Goal: Task Accomplishment & Management: Manage account settings

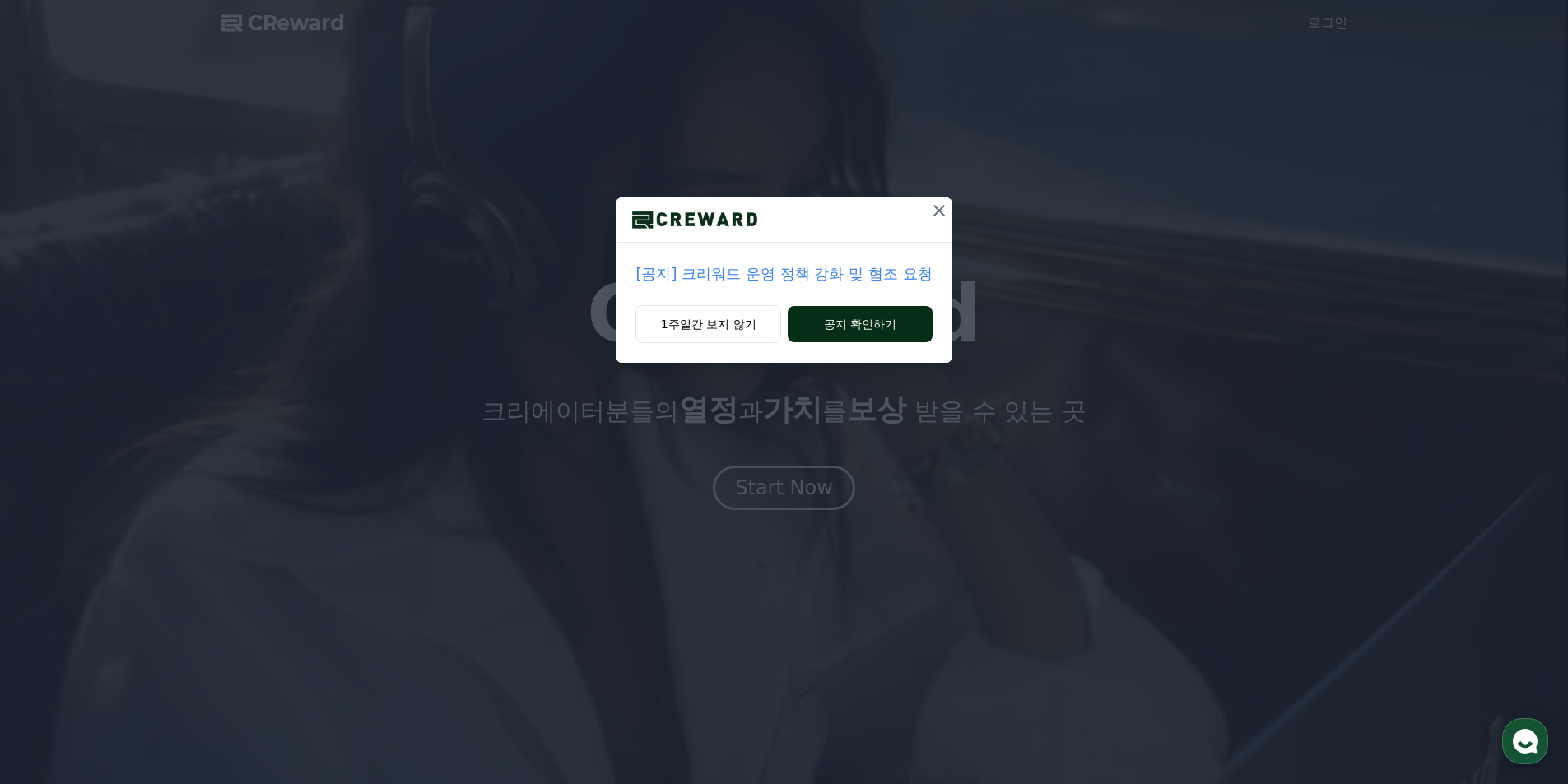
click at [872, 332] on button "공지 확인하기" at bounding box center [859, 324] width 144 height 36
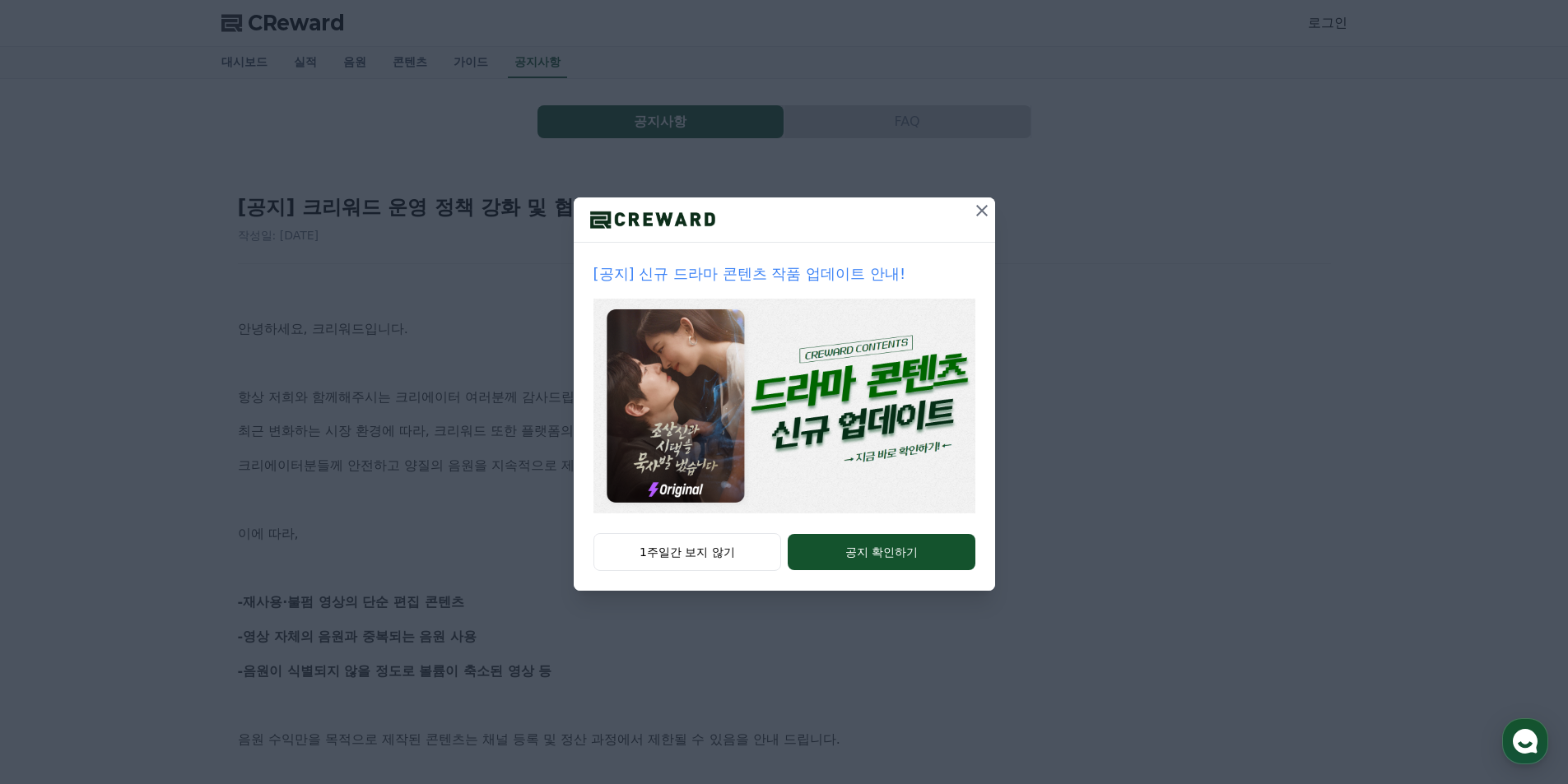
click at [977, 207] on icon at bounding box center [982, 211] width 12 height 12
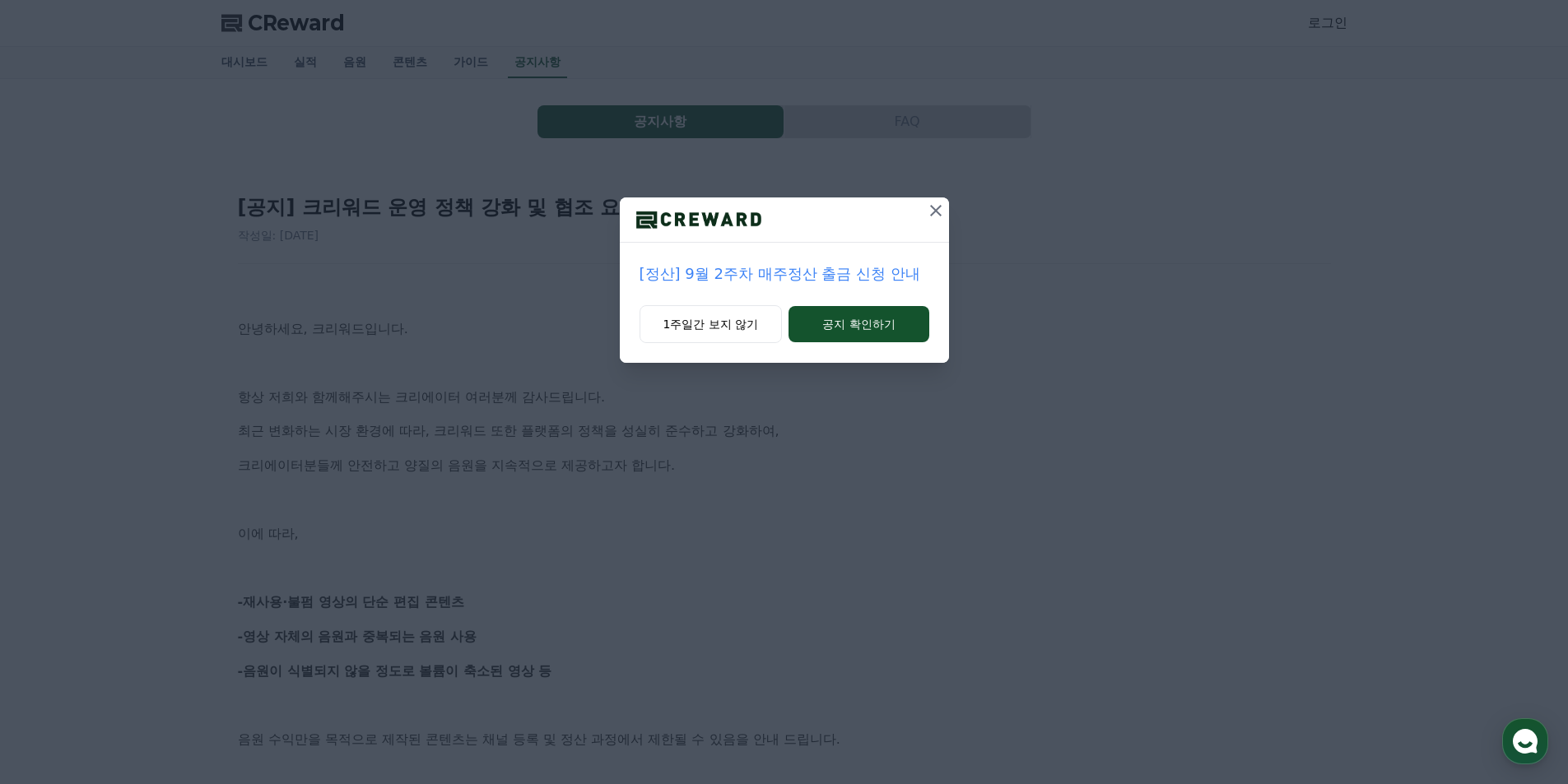
click at [727, 277] on p "[정산] 9월 2주차 매주정산 출금 신청 안내" at bounding box center [784, 273] width 289 height 23
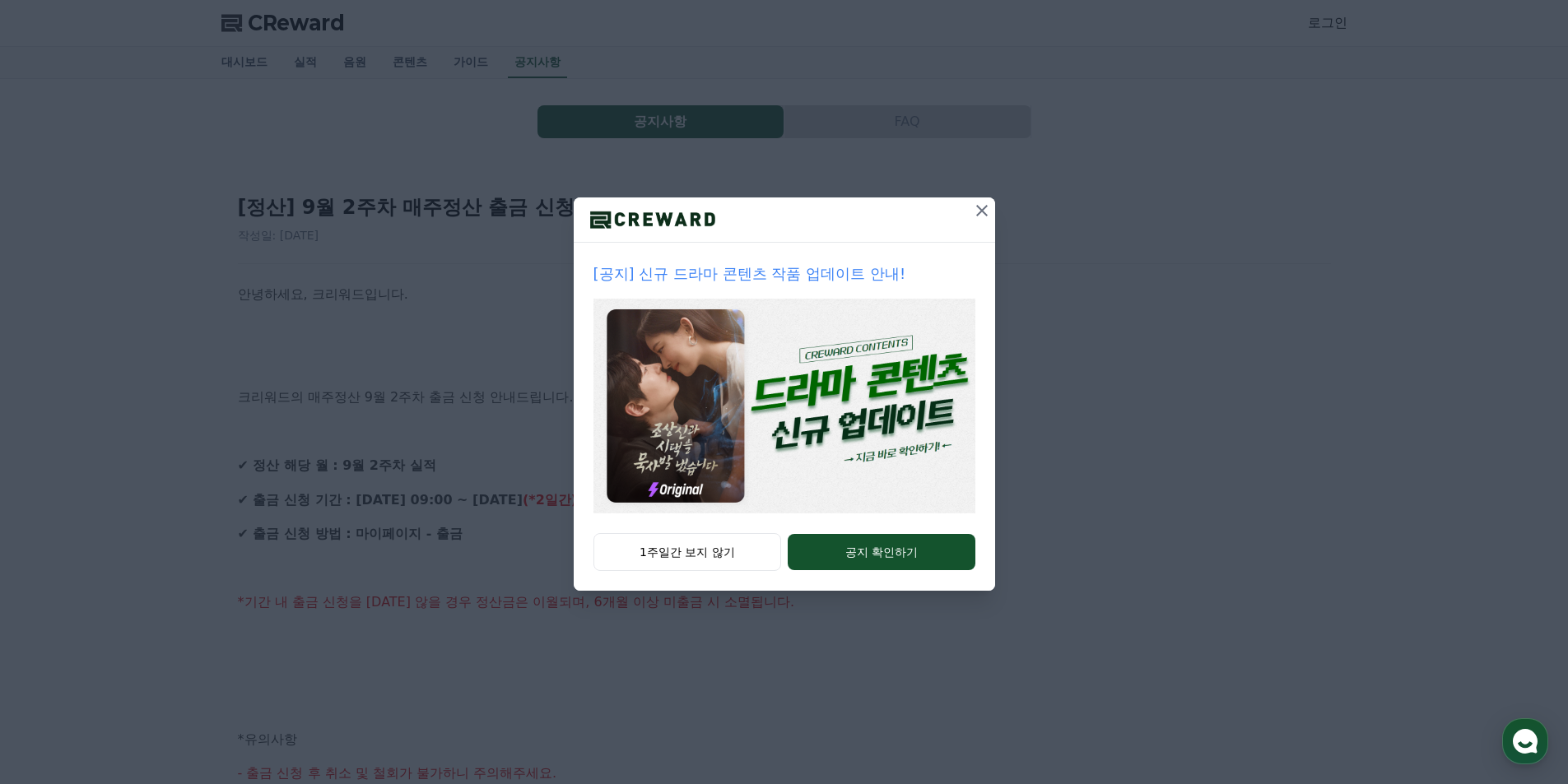
click at [981, 214] on icon at bounding box center [982, 211] width 20 height 20
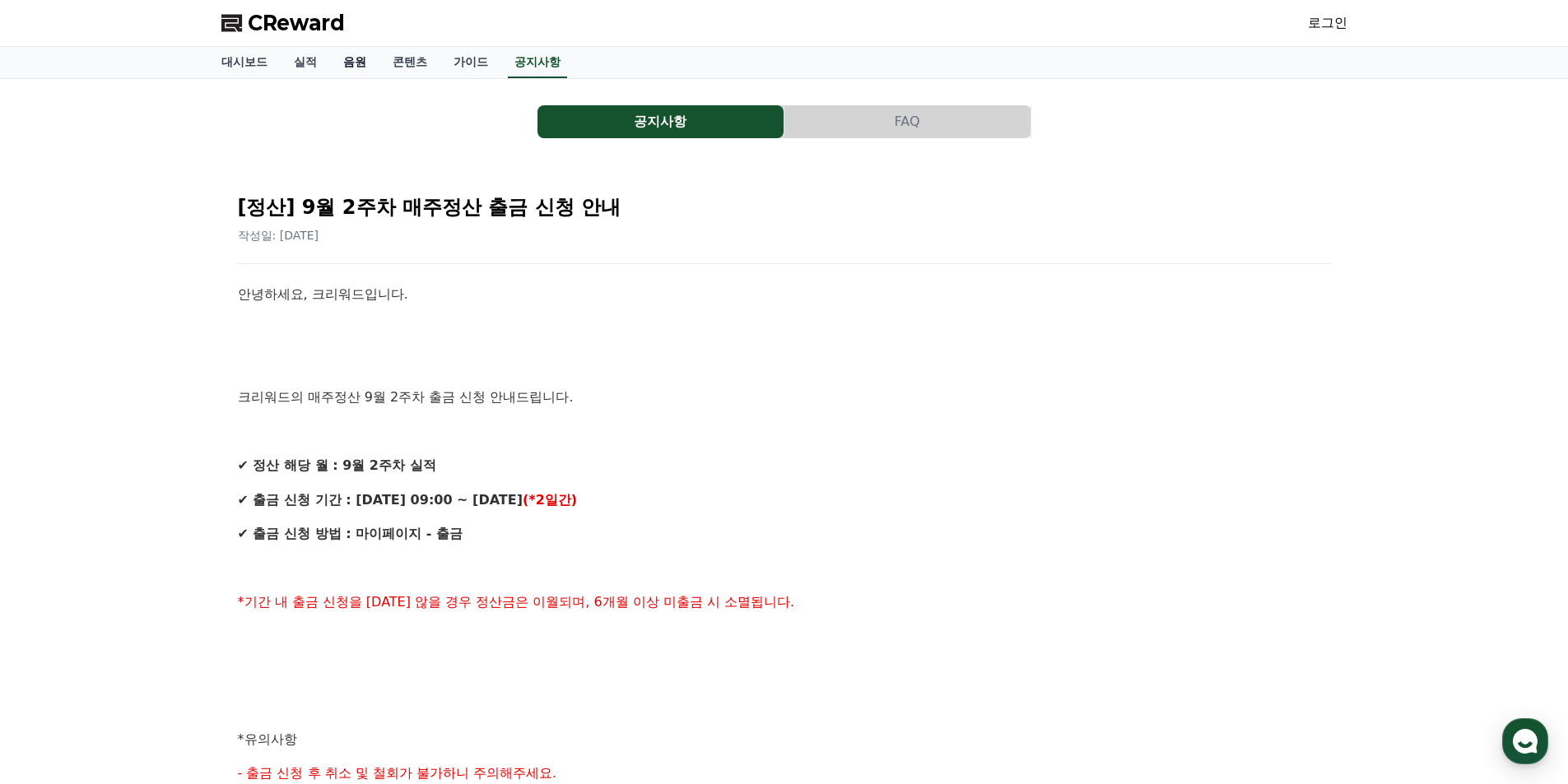
click at [351, 57] on link "음원" at bounding box center [354, 63] width 49 height 31
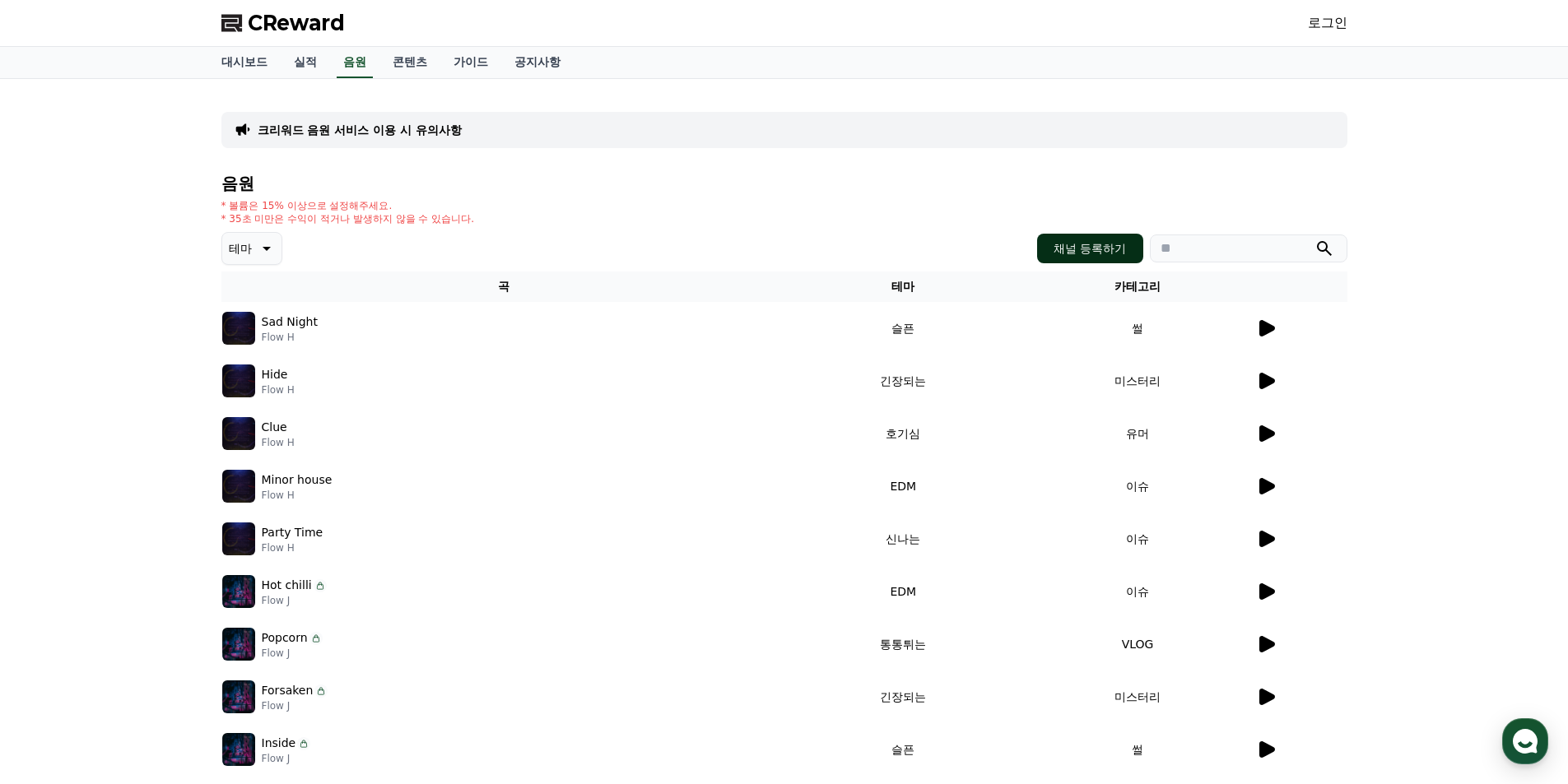
click at [1076, 249] on button "채널 등록하기" at bounding box center [1090, 248] width 105 height 30
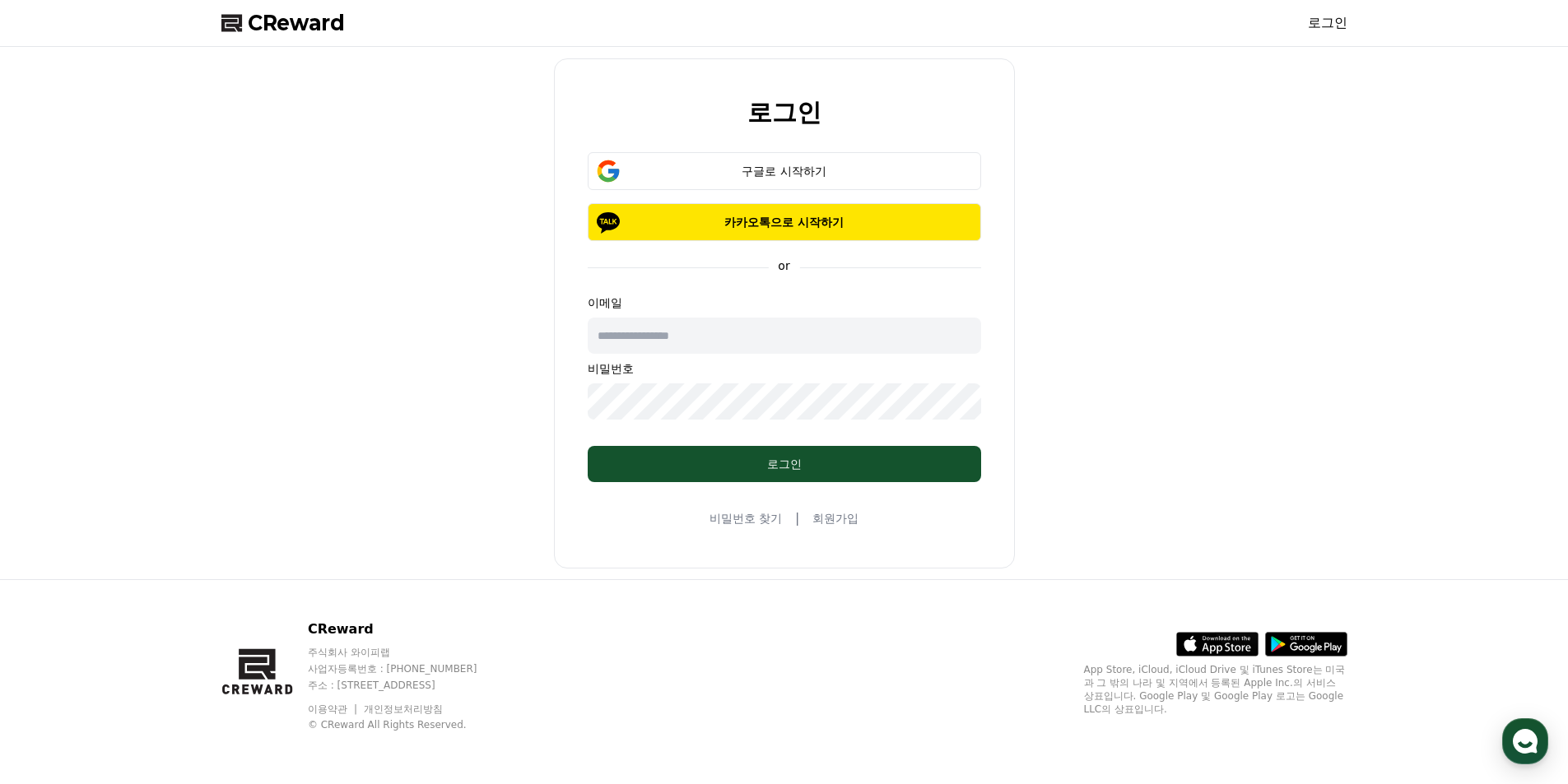
click at [295, 26] on span "CReward" at bounding box center [296, 23] width 97 height 27
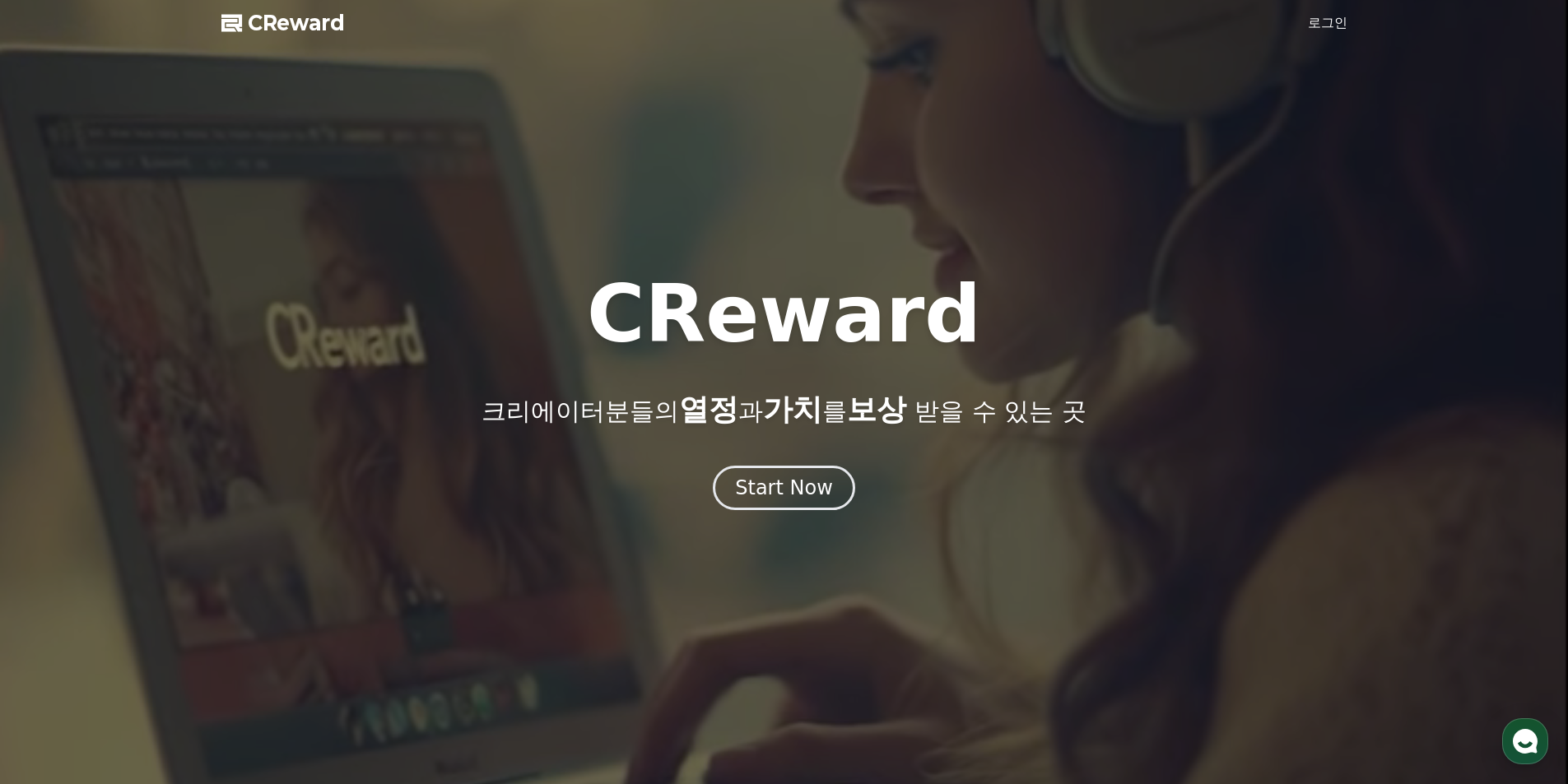
click at [1329, 26] on link "로그인" at bounding box center [1328, 23] width 39 height 20
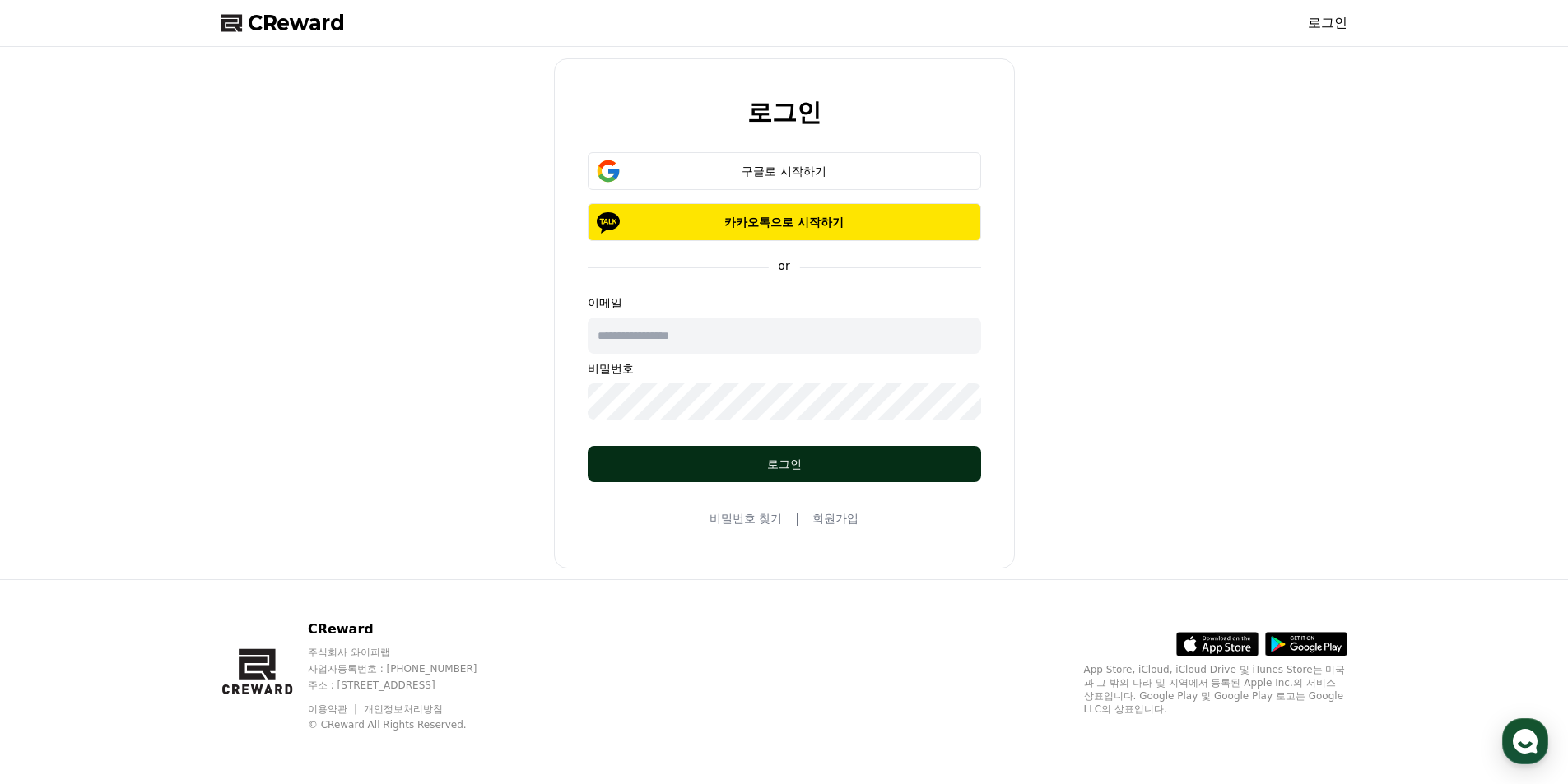
click at [812, 469] on div "로그인" at bounding box center [784, 463] width 328 height 17
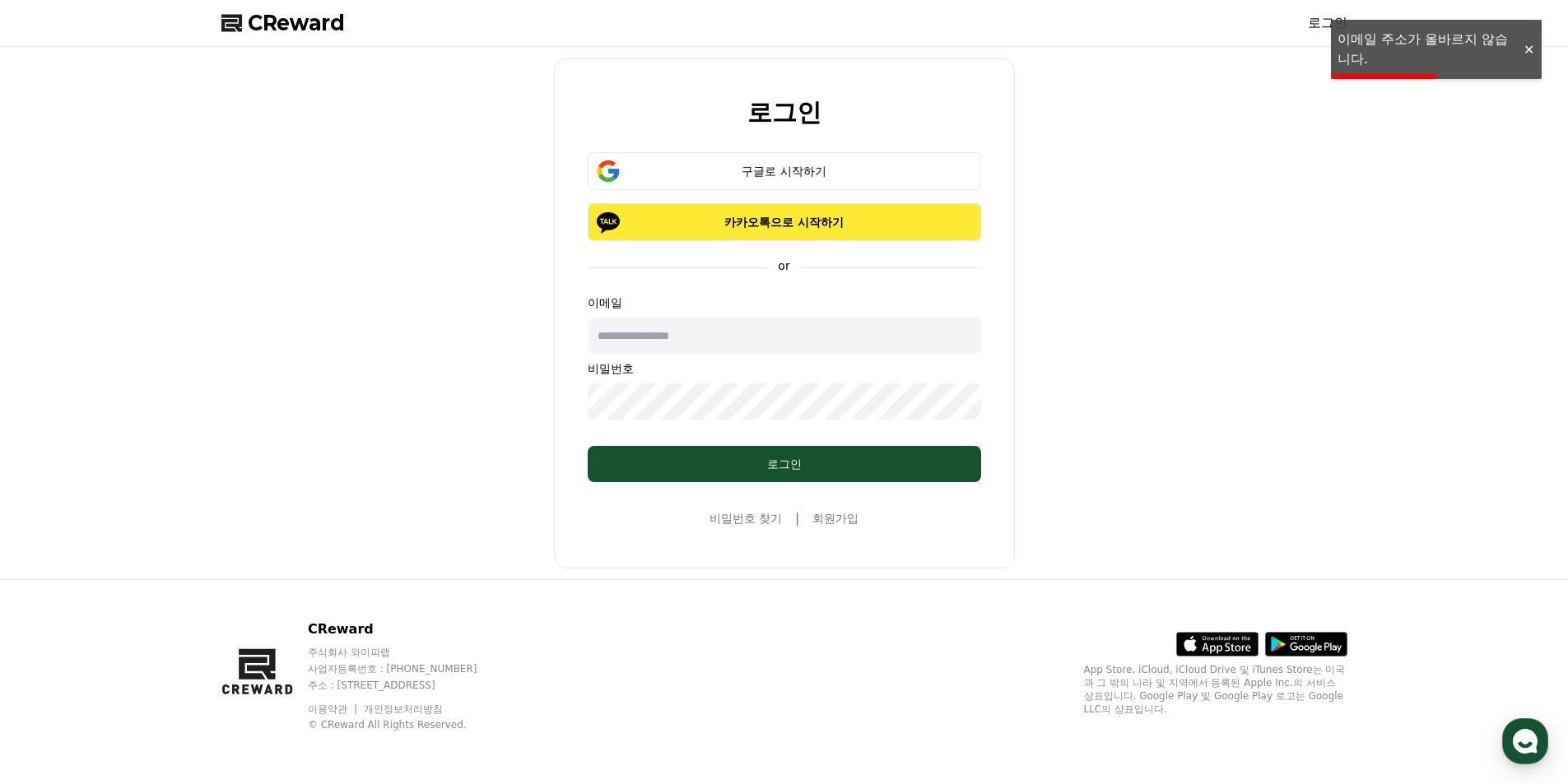
click at [842, 216] on p "카카오톡으로 시작하기" at bounding box center [784, 221] width 345 height 17
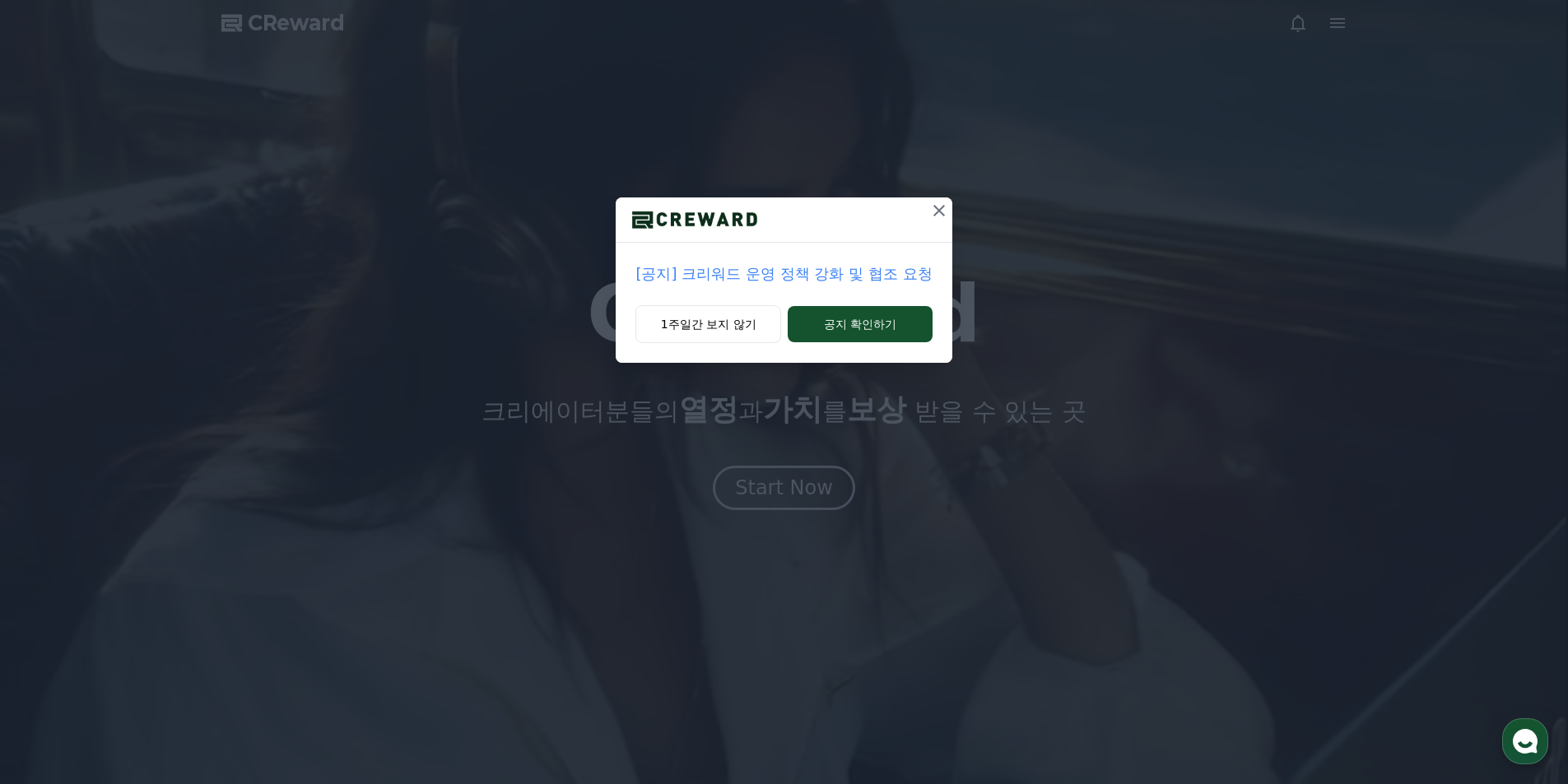
click at [937, 208] on icon at bounding box center [939, 211] width 12 height 12
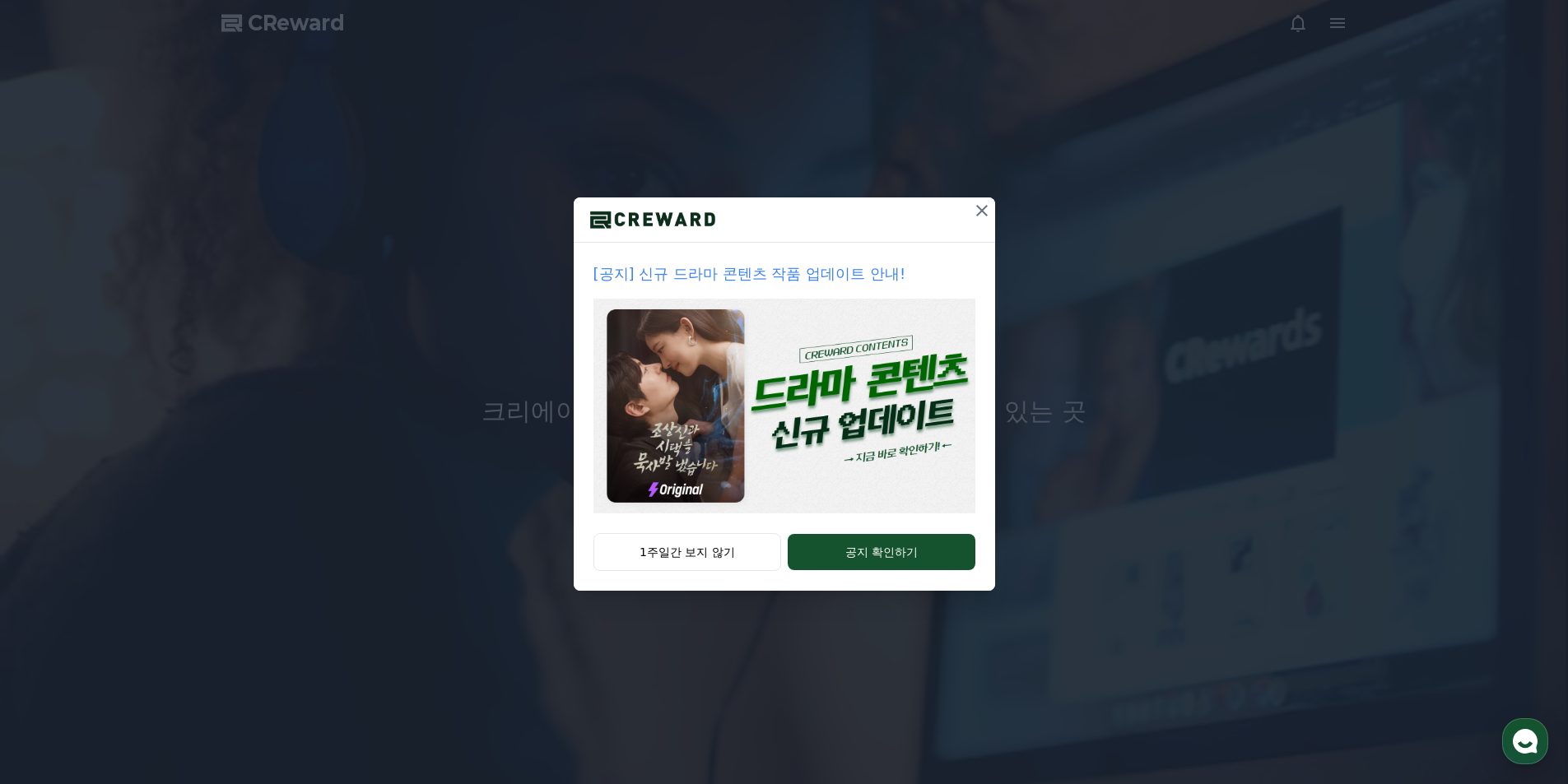
click at [987, 211] on icon at bounding box center [982, 211] width 20 height 20
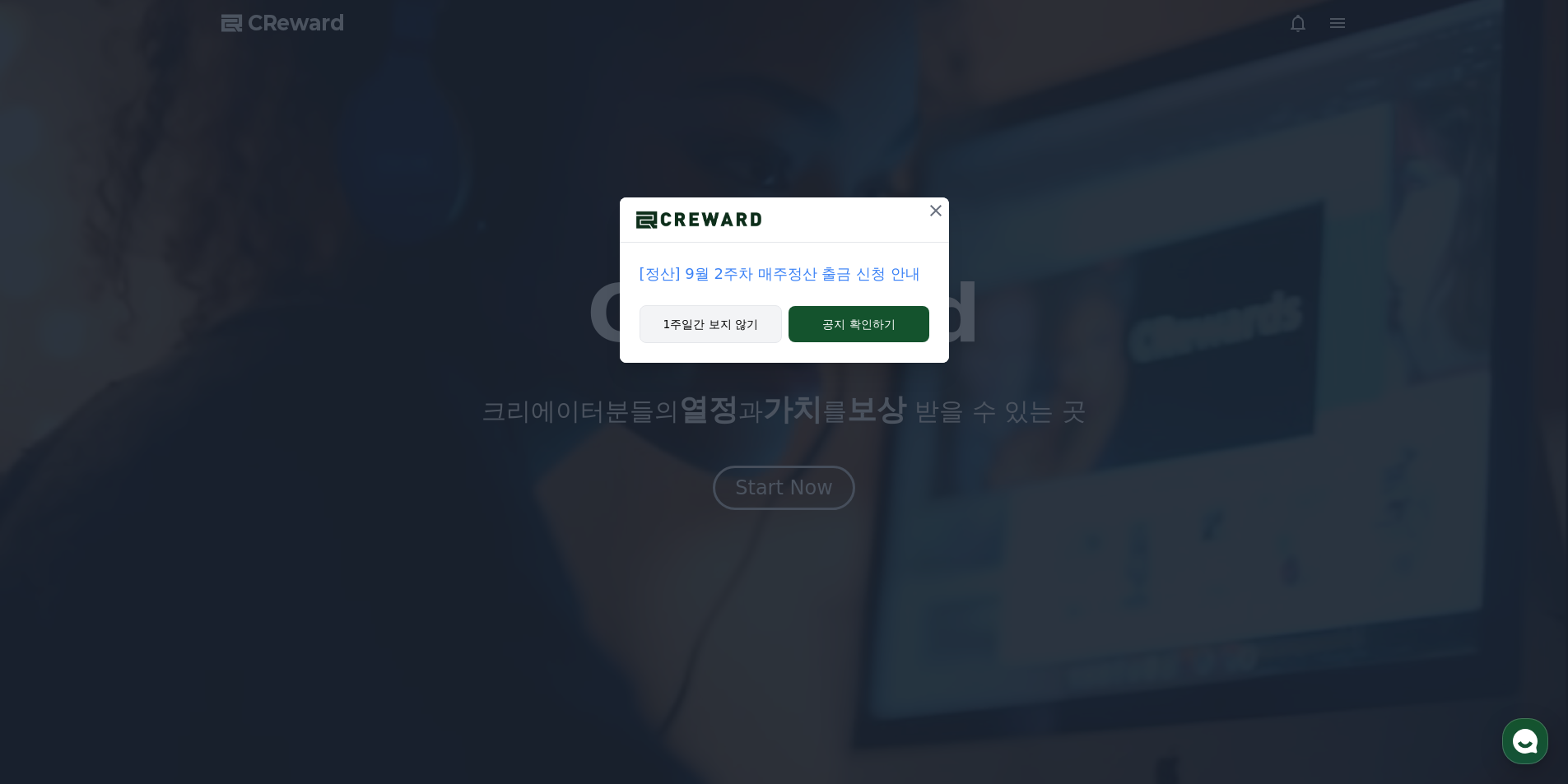
click at [742, 327] on button "1주일간 보지 않기" at bounding box center [712, 324] width 144 height 37
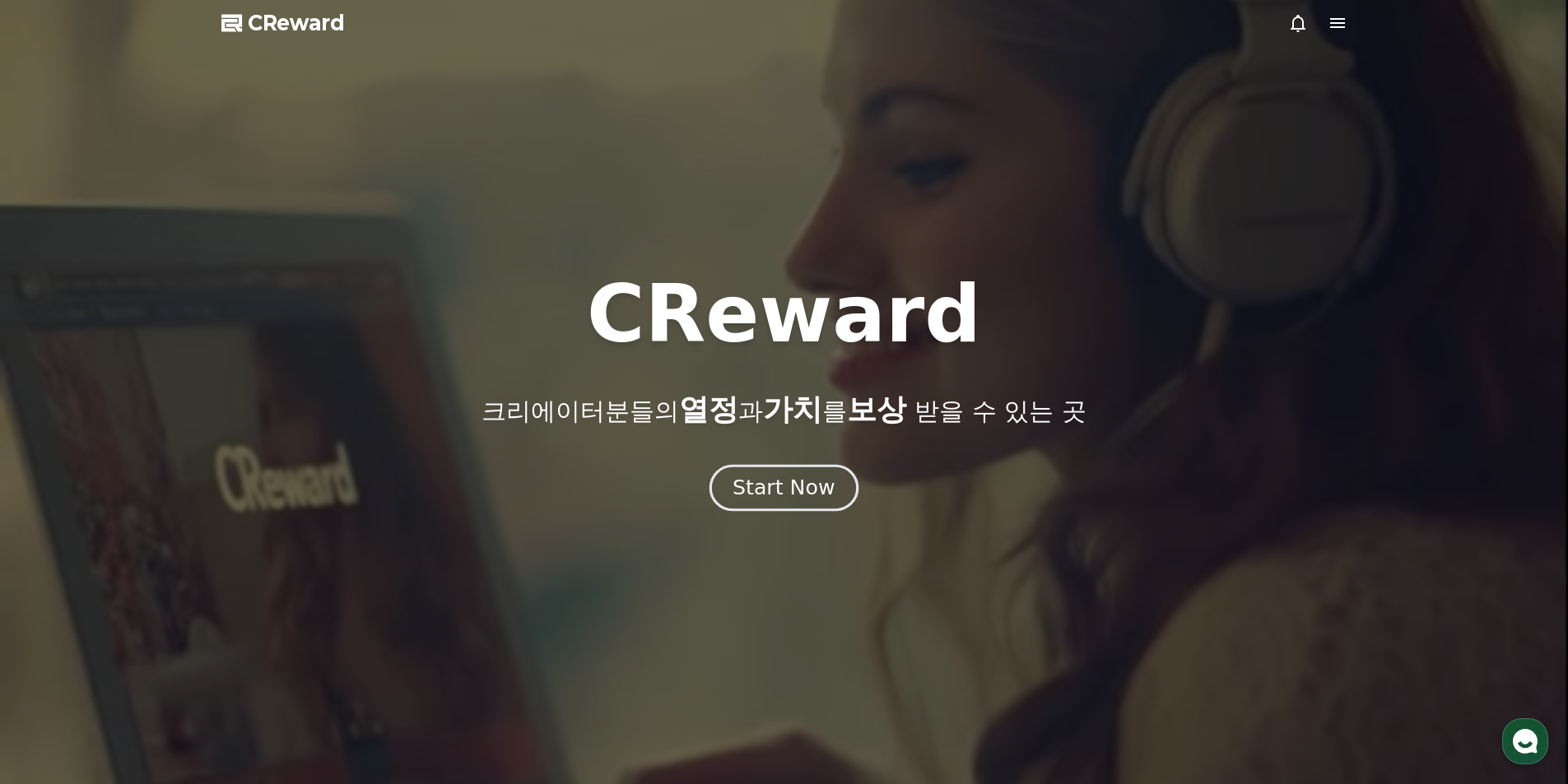
click at [812, 495] on div "Start Now" at bounding box center [784, 488] width 102 height 28
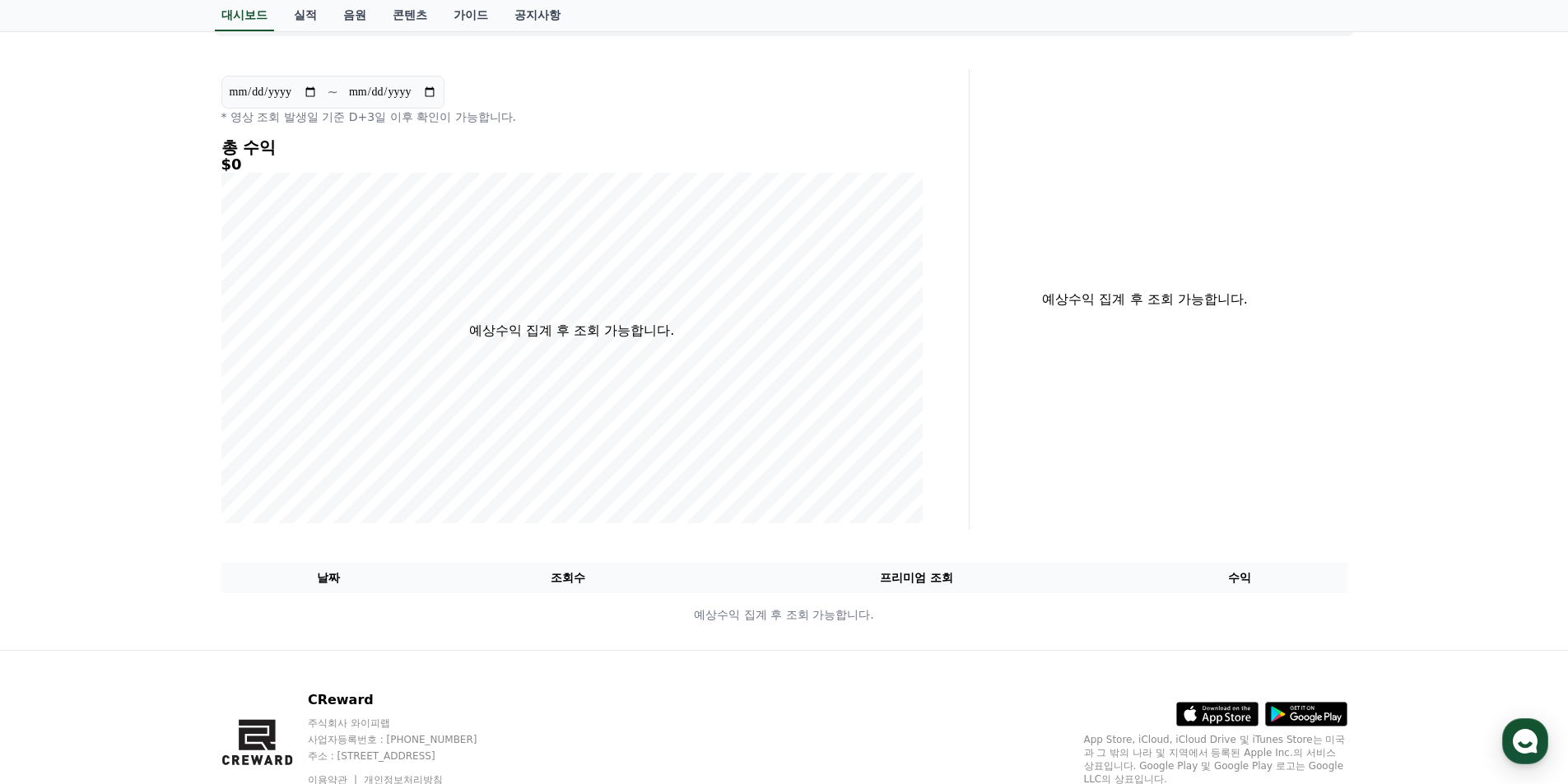
scroll to position [32, 0]
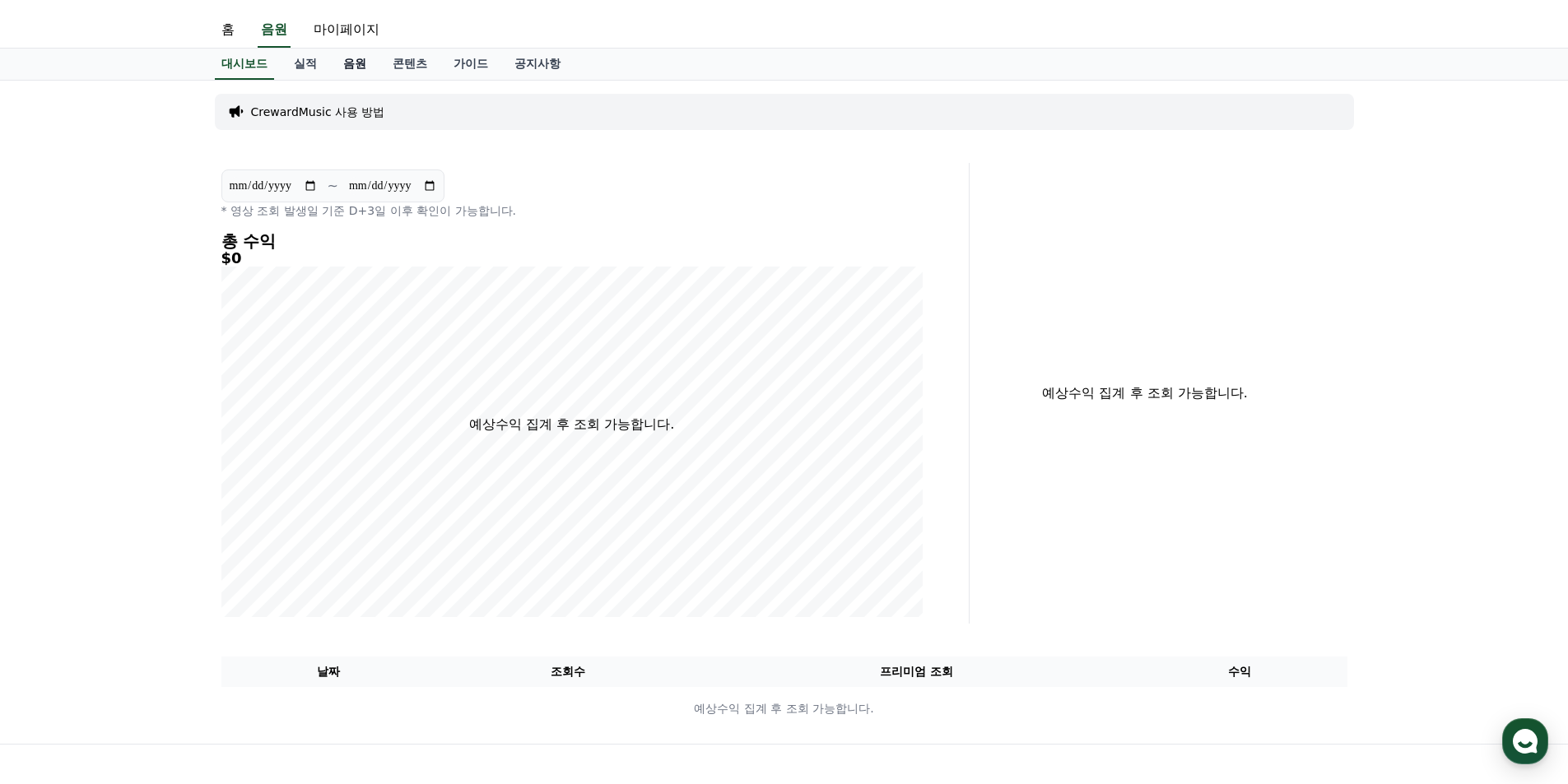
click at [356, 69] on link "음원" at bounding box center [354, 64] width 49 height 31
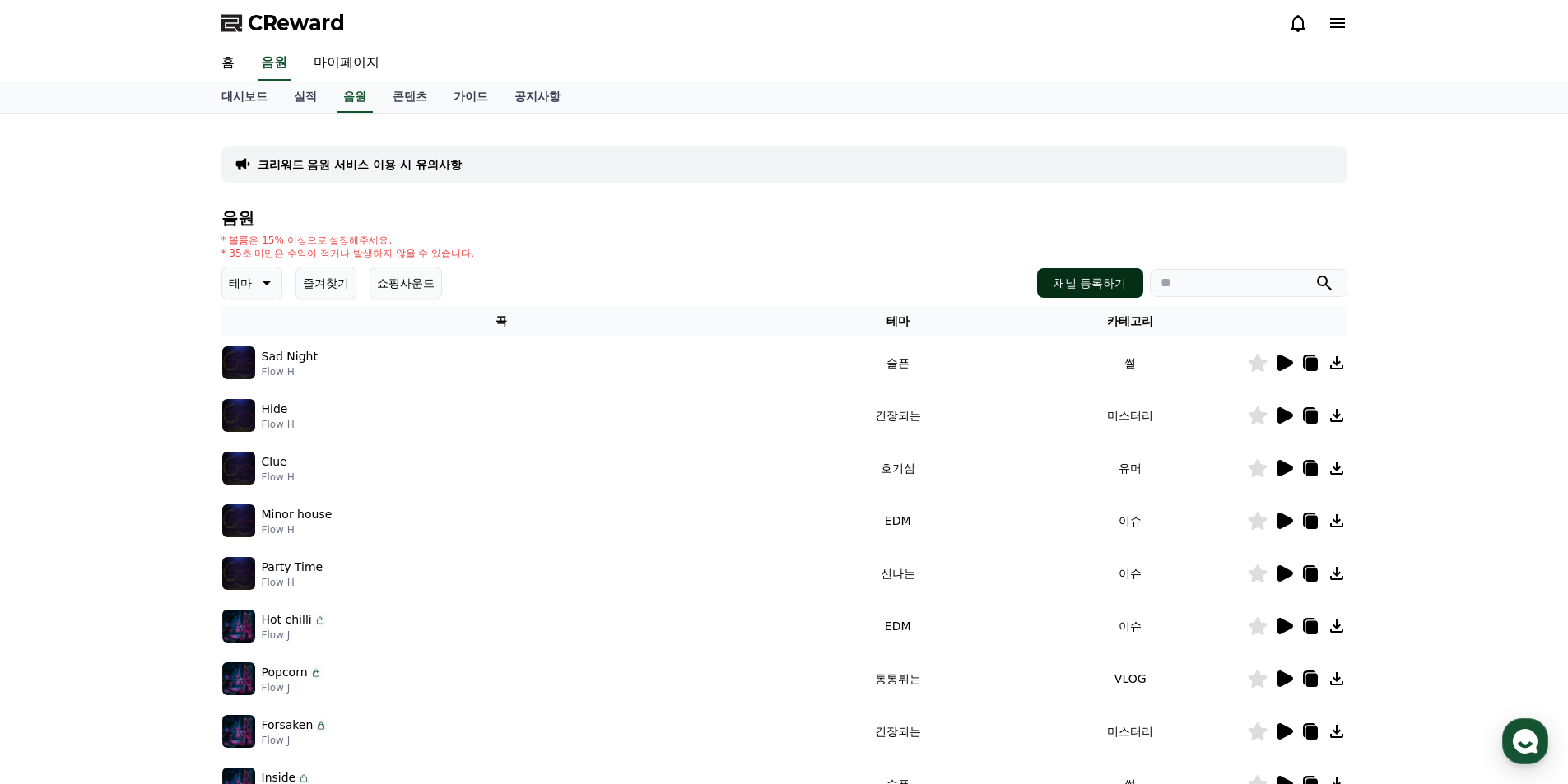
click at [1084, 282] on button "채널 등록하기" at bounding box center [1090, 283] width 105 height 30
